Goal: Information Seeking & Learning: Learn about a topic

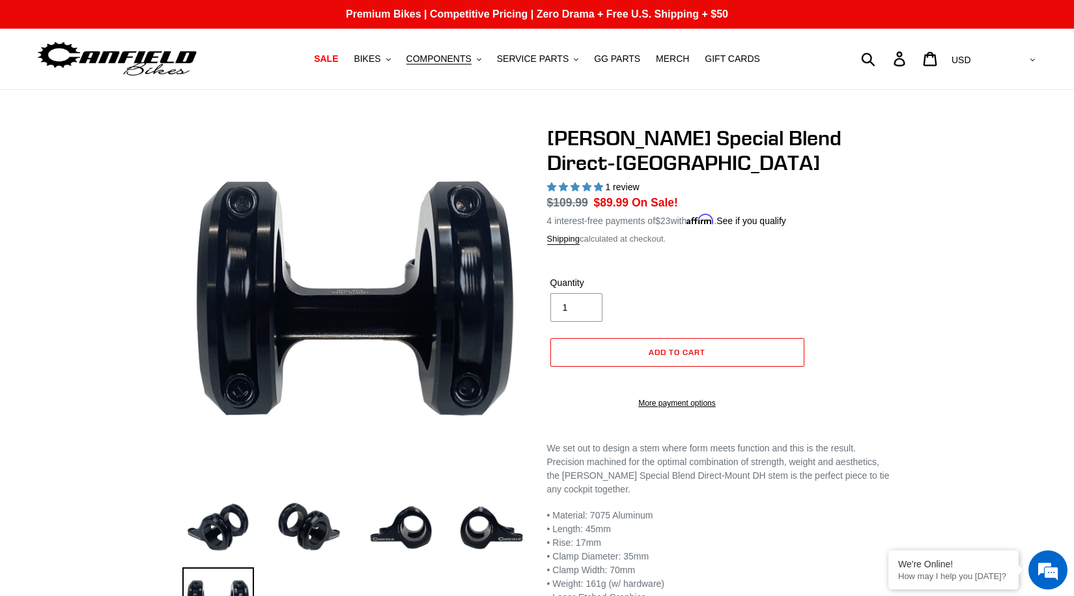
select select "highest-rating"
click at [304, 517] on img at bounding box center [310, 528] width 72 height 72
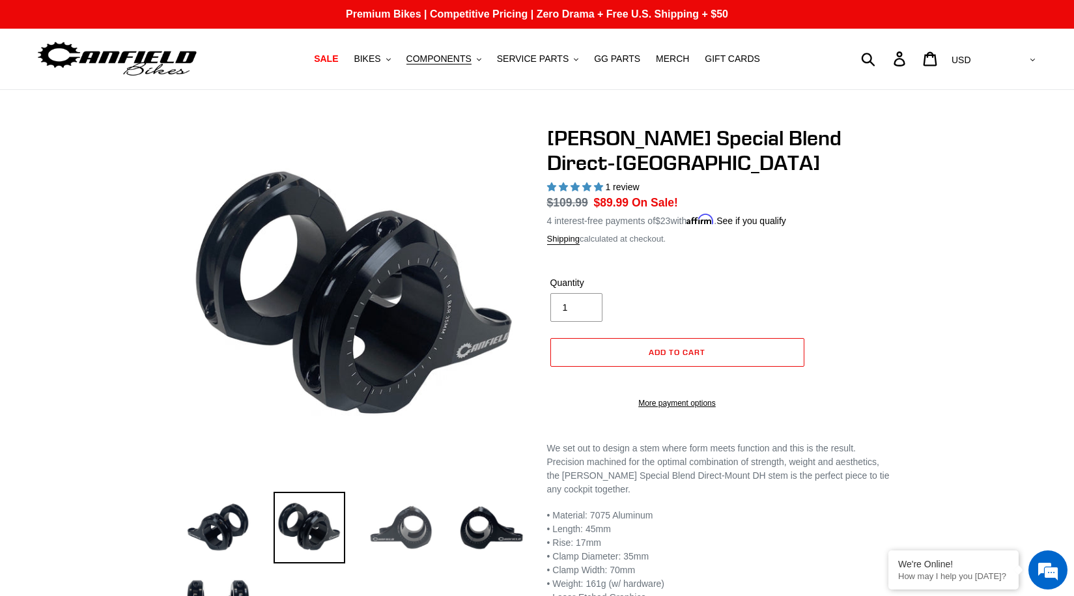
click at [396, 521] on img at bounding box center [401, 528] width 72 height 72
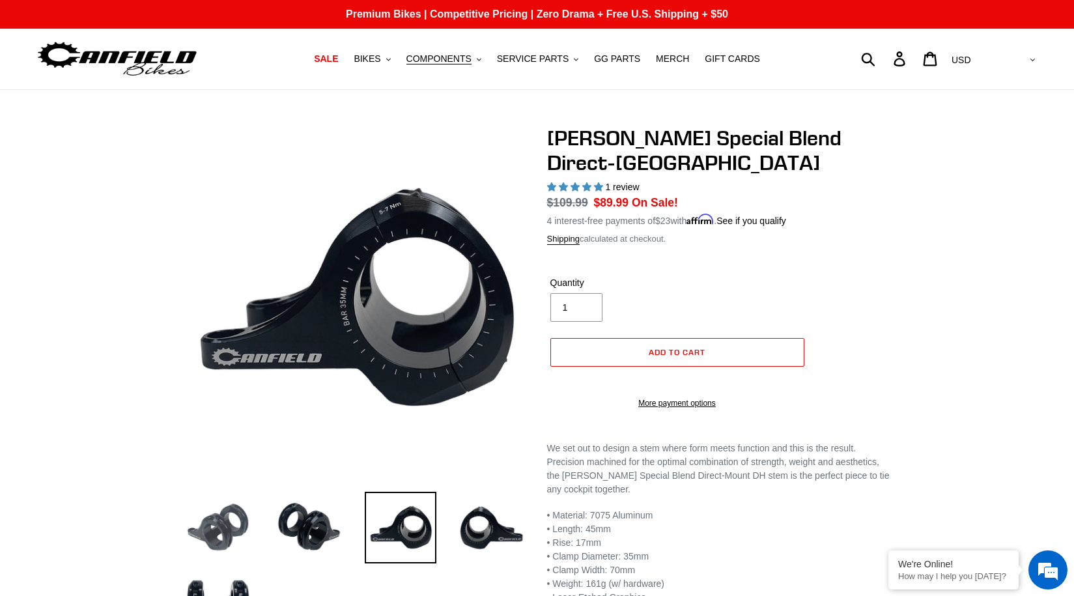
click at [248, 522] on img at bounding box center [218, 528] width 72 height 72
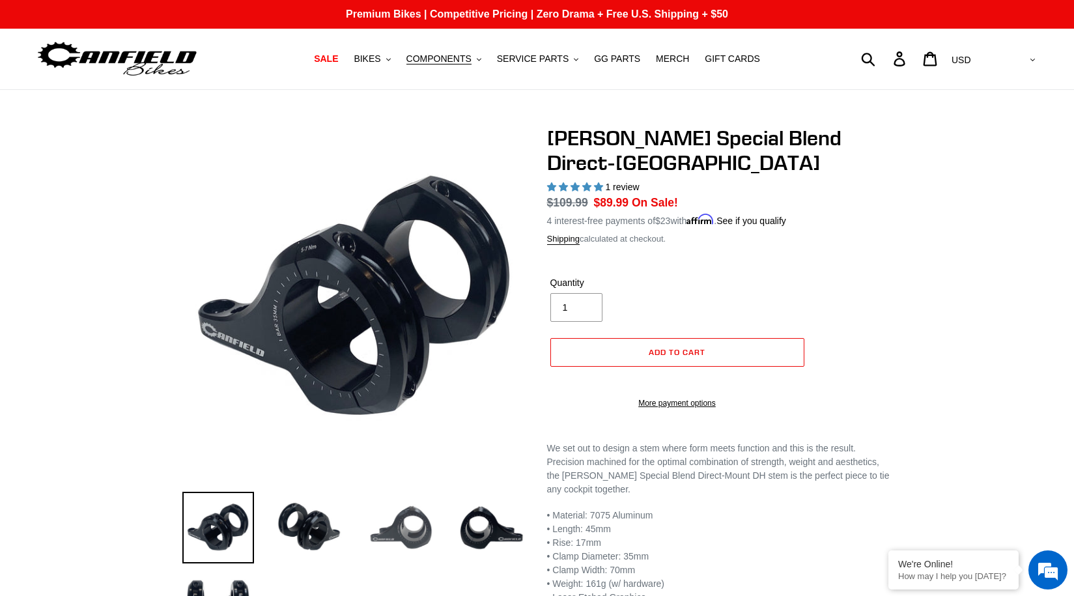
click at [405, 526] on img at bounding box center [401, 528] width 72 height 72
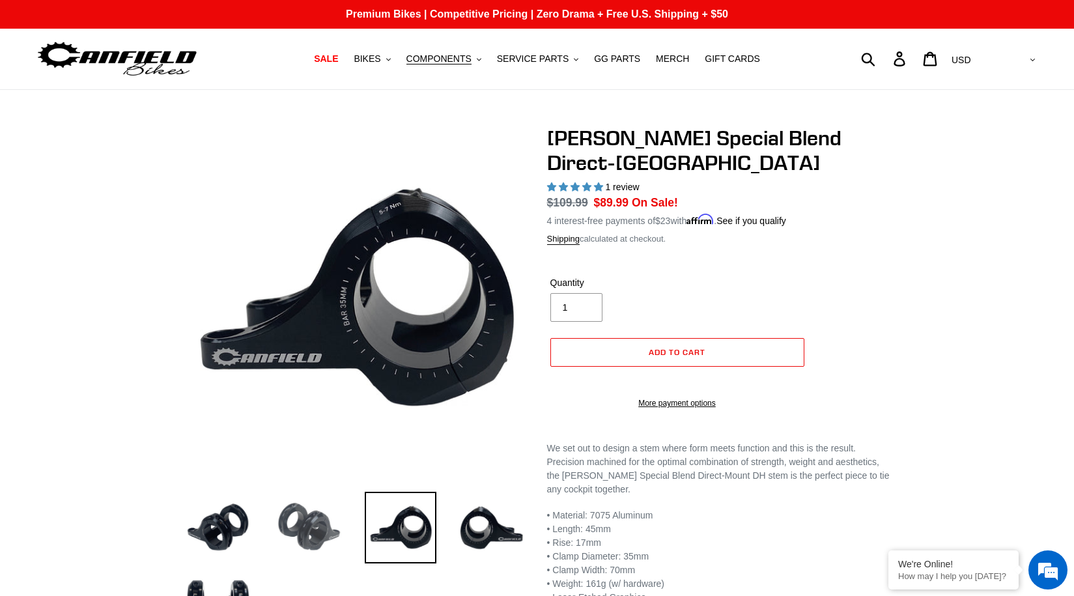
click at [337, 535] on img at bounding box center [310, 528] width 72 height 72
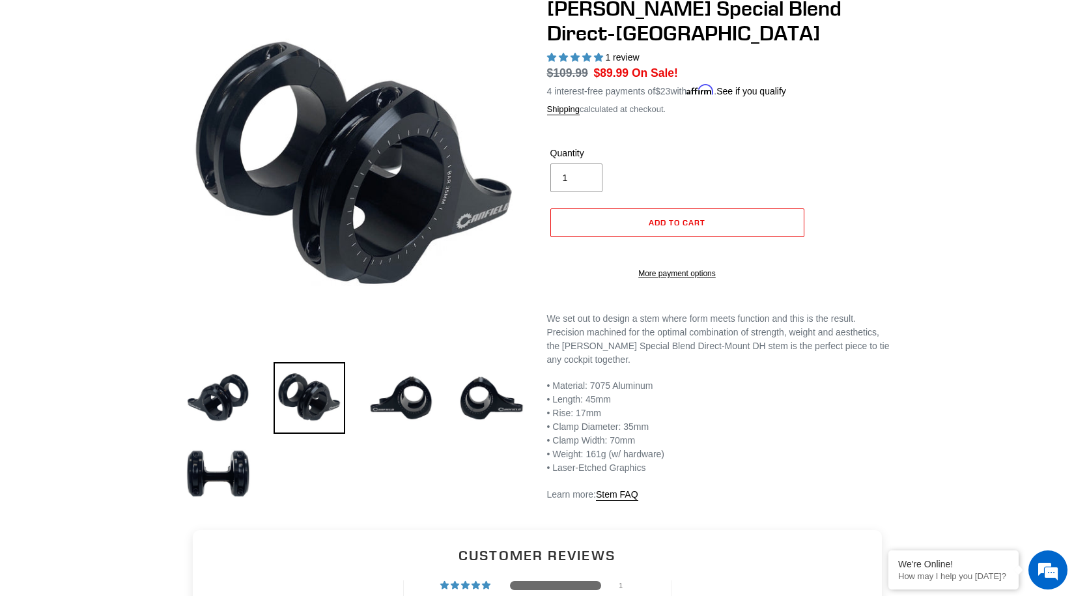
scroll to position [130, 0]
click at [239, 492] on img at bounding box center [218, 473] width 72 height 72
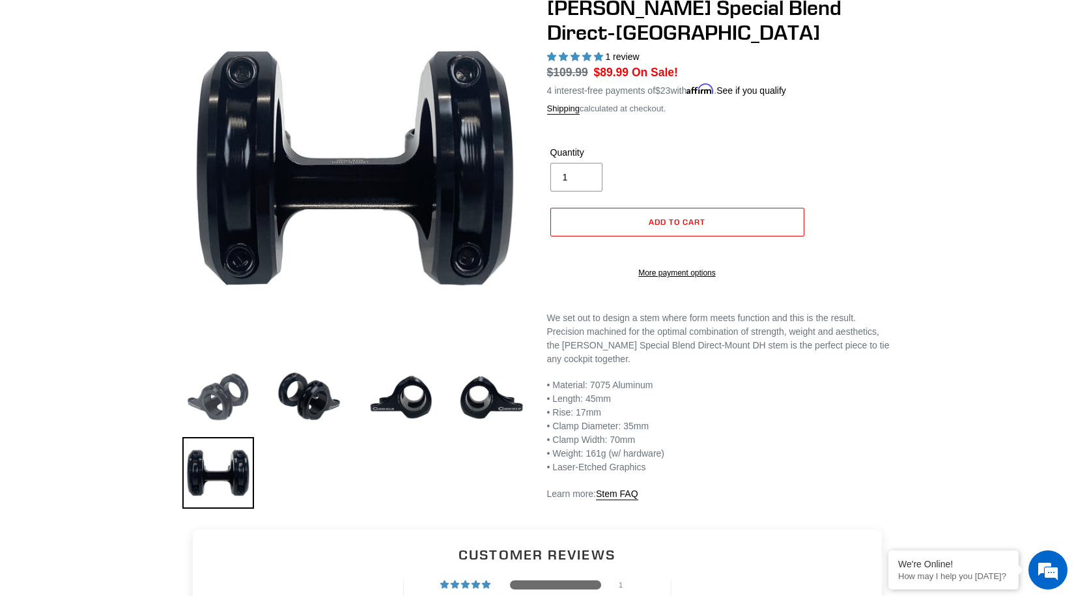
click at [231, 390] on img at bounding box center [218, 397] width 72 height 72
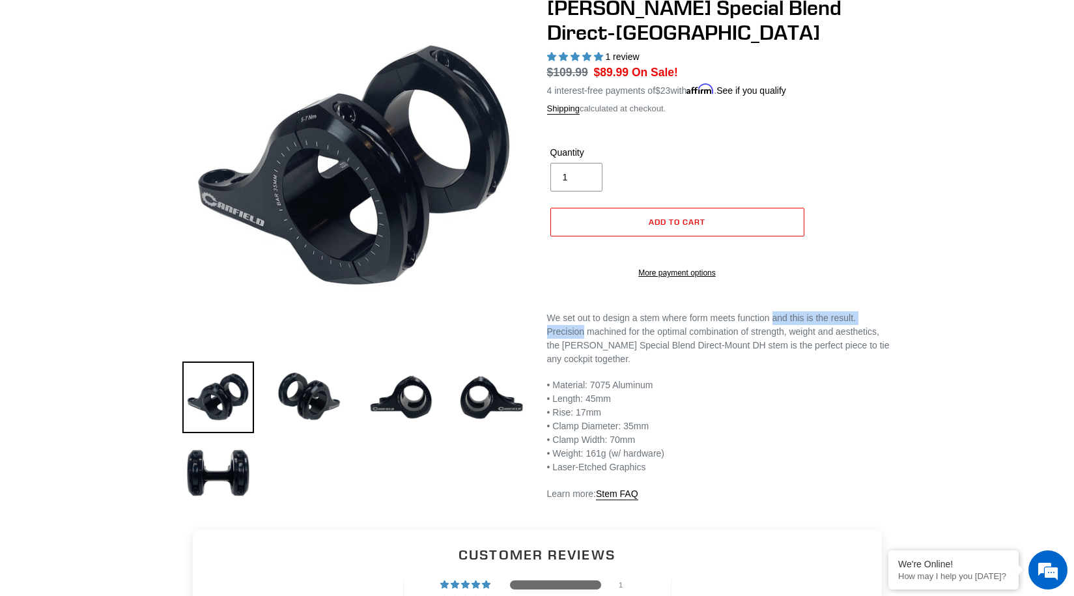
drag, startPoint x: 581, startPoint y: 339, endPoint x: 757, endPoint y: 328, distance: 176.9
click at [772, 327] on p "We set out to design a stem where form meets function and this is the result. P…" at bounding box center [719, 338] width 345 height 55
click at [752, 330] on p "We set out to design a stem where form meets function and this is the result. P…" at bounding box center [719, 338] width 345 height 55
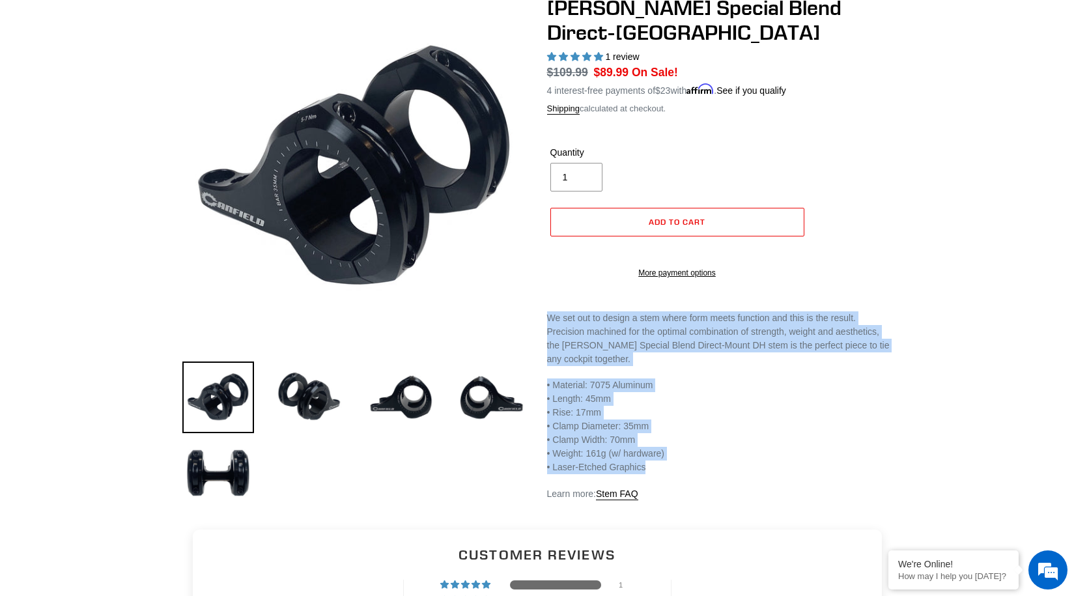
drag, startPoint x: 604, startPoint y: 331, endPoint x: 791, endPoint y: 482, distance: 239.9
click at [795, 484] on div "[PERSON_NAME] Special Blend Direct-[GEOGRAPHIC_DATA] 1 review Regular price $10…" at bounding box center [710, 247] width 365 height 505
click at [790, 474] on p "• Material: 7075 Aluminum • Length: 45mm • Rise: 17mm • Clamp Diameter: 35mm • …" at bounding box center [719, 426] width 345 height 96
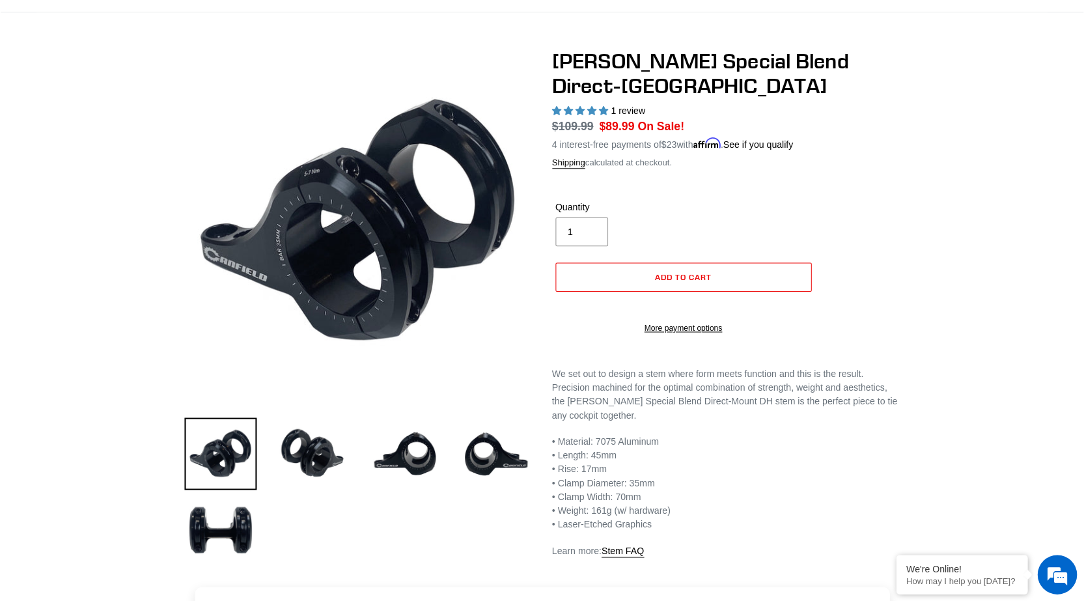
scroll to position [0, 0]
